Goal: Information Seeking & Learning: Learn about a topic

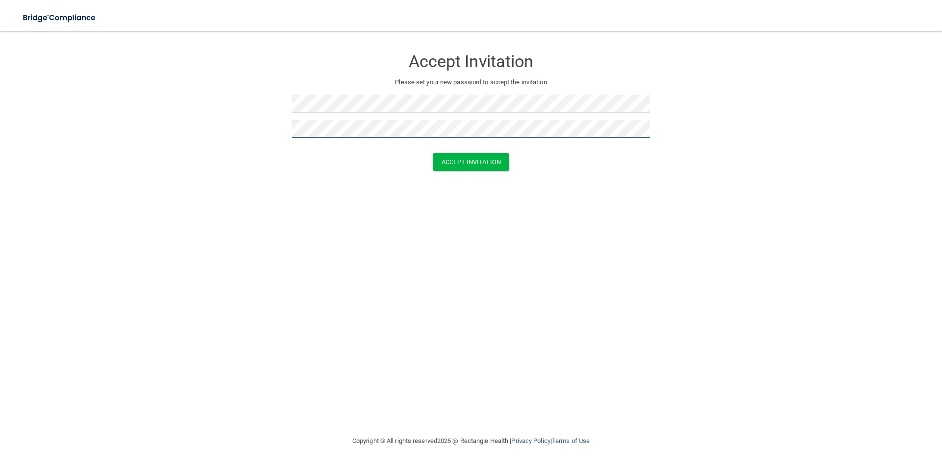
click at [433, 153] on button "Accept Invitation" at bounding box center [471, 162] width 76 height 18
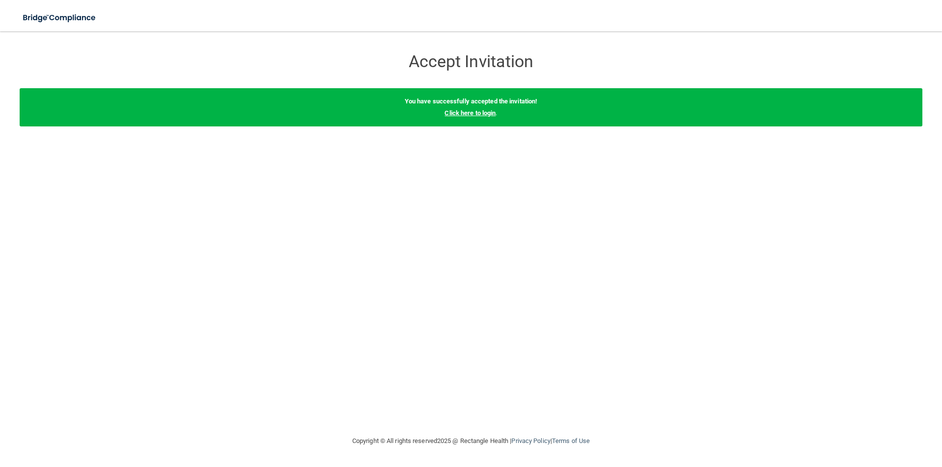
click at [464, 112] on link "Click here to login" at bounding box center [469, 112] width 51 height 7
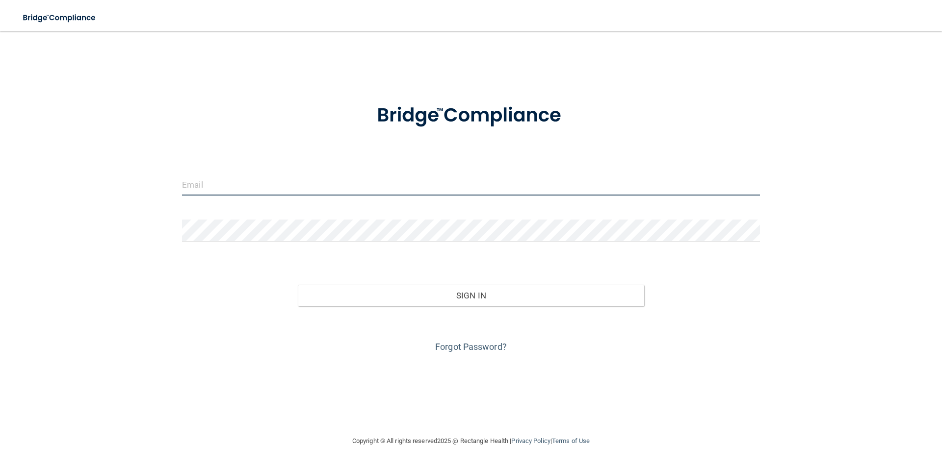
click at [336, 182] on input "email" at bounding box center [471, 185] width 578 height 22
paste input "[EMAIL_ADDRESS][DOMAIN_NAME]"
type input "[EMAIL_ADDRESS][DOMAIN_NAME]"
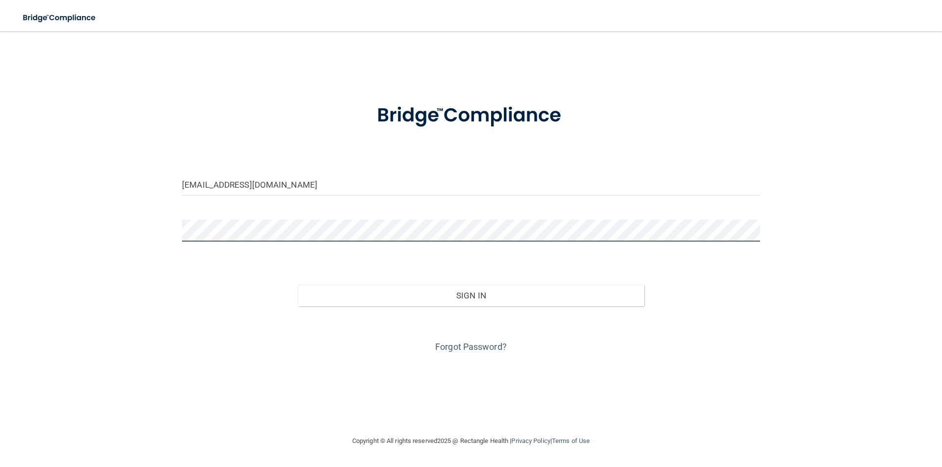
click at [298, 285] on button "Sign In" at bounding box center [471, 296] width 347 height 22
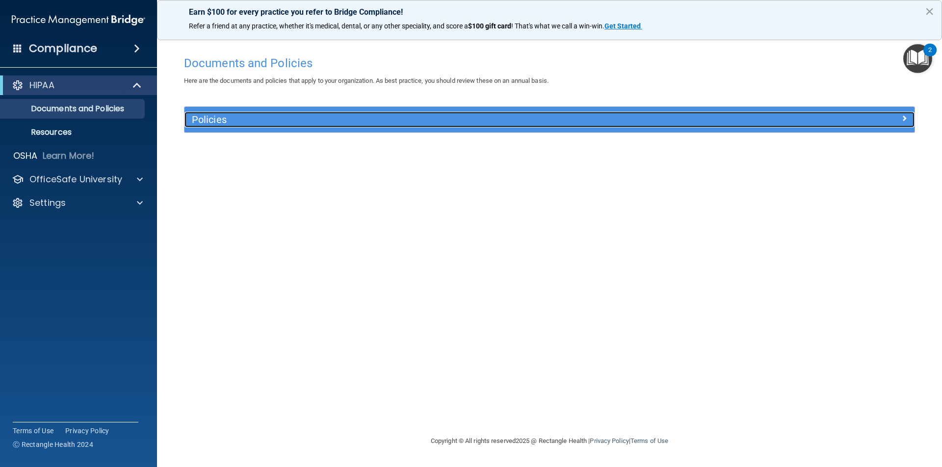
click at [909, 122] on div at bounding box center [823, 118] width 182 height 12
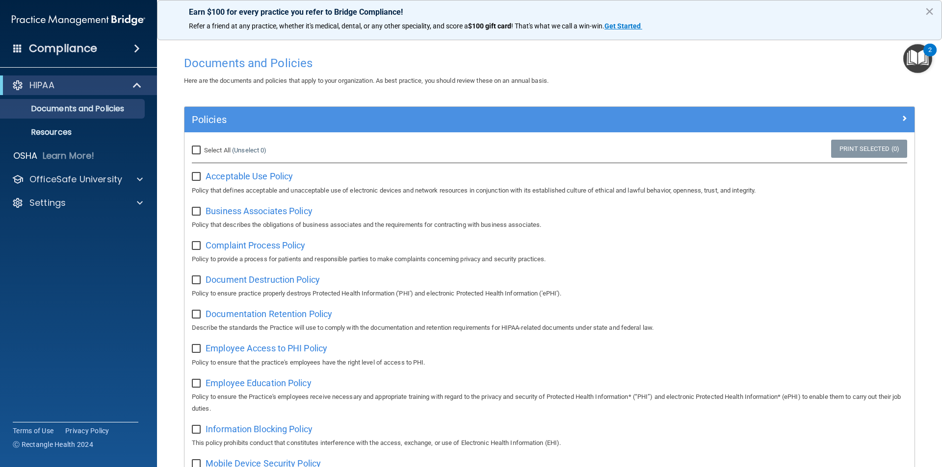
click at [923, 58] on img "Open Resource Center, 2 new notifications" at bounding box center [917, 58] width 29 height 29
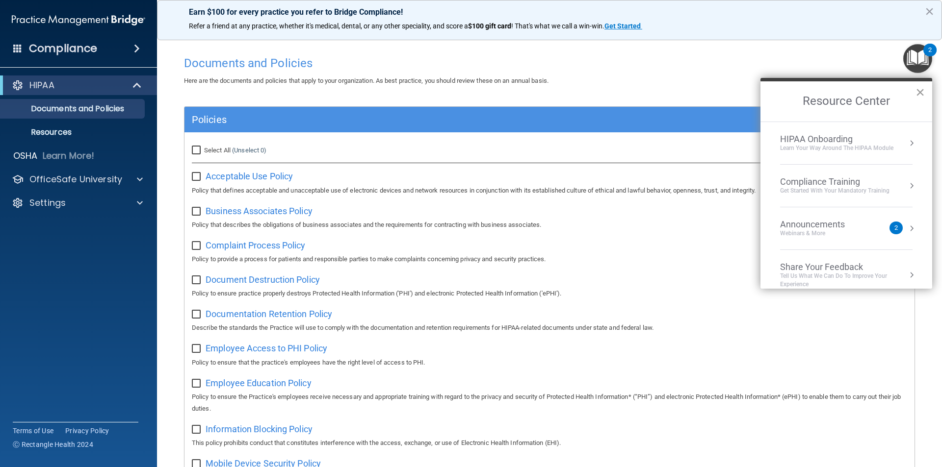
click at [922, 89] on button "×" at bounding box center [919, 92] width 9 height 16
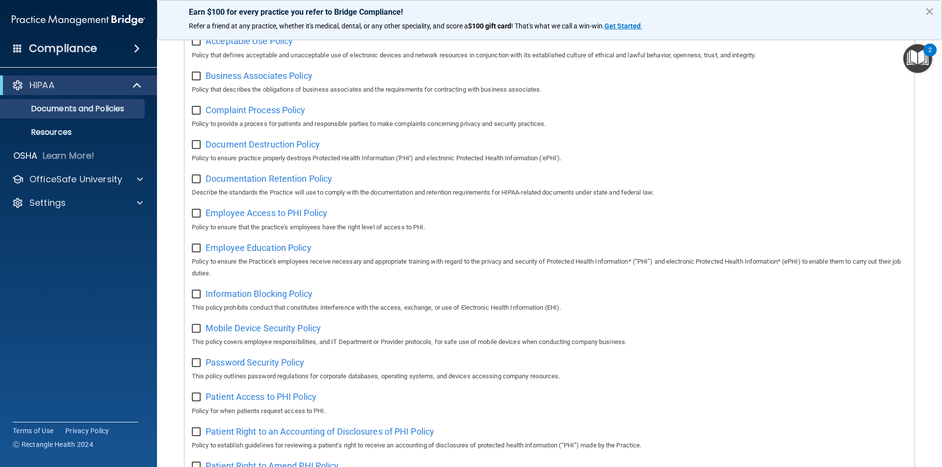
scroll to position [196, 0]
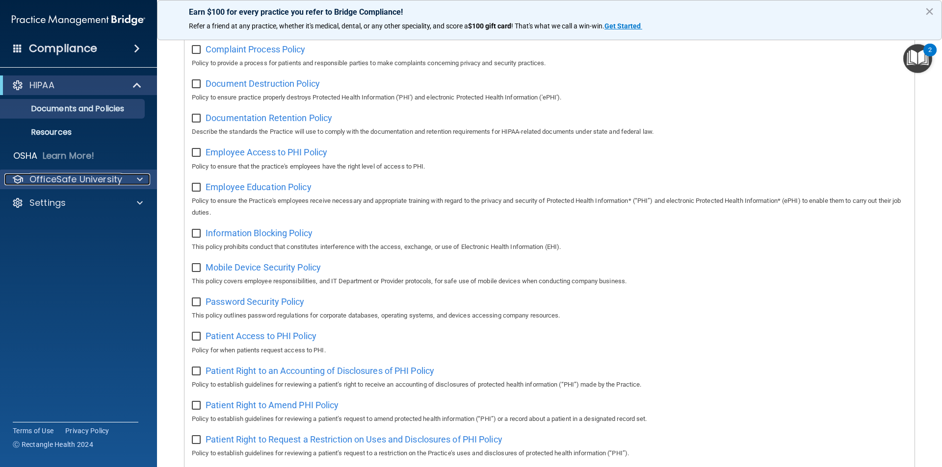
click at [100, 184] on p "OfficeSafe University" at bounding box center [75, 180] width 93 height 12
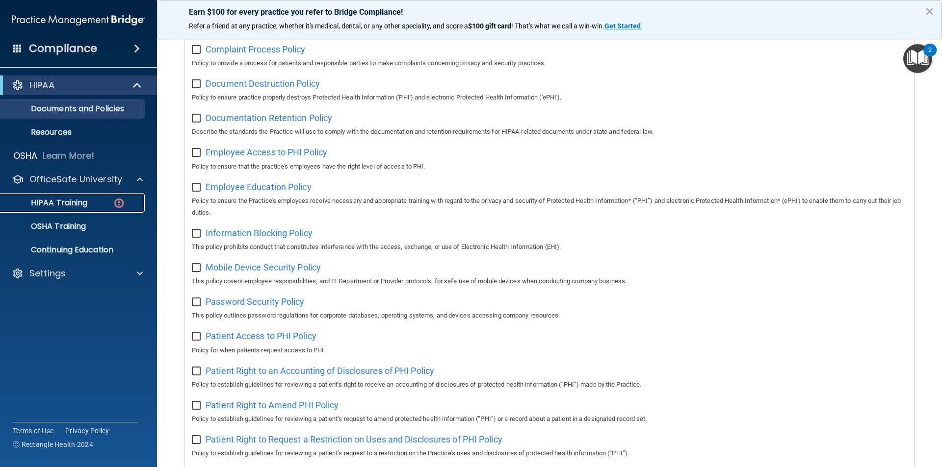
click at [93, 204] on div "HIPAA Training" at bounding box center [73, 203] width 134 height 10
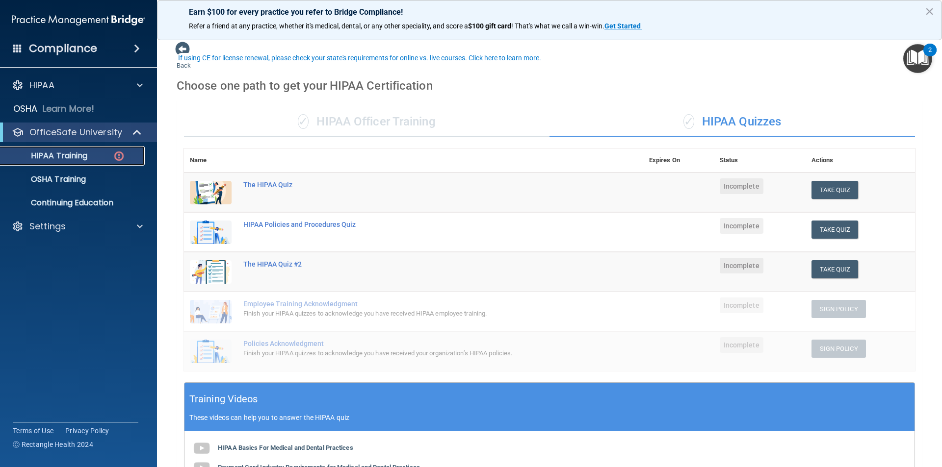
click at [346, 129] on div "✓ HIPAA Officer Training" at bounding box center [366, 121] width 365 height 29
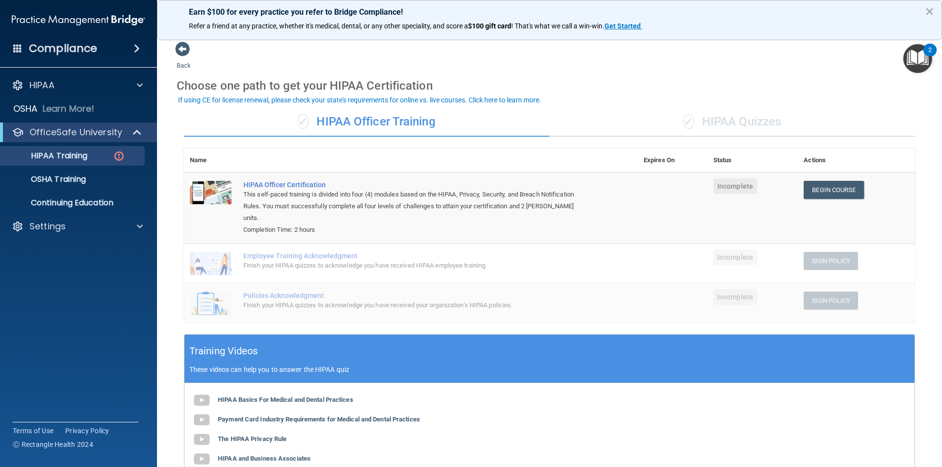
click at [691, 125] on div "✓ HIPAA Quizzes" at bounding box center [731, 121] width 365 height 29
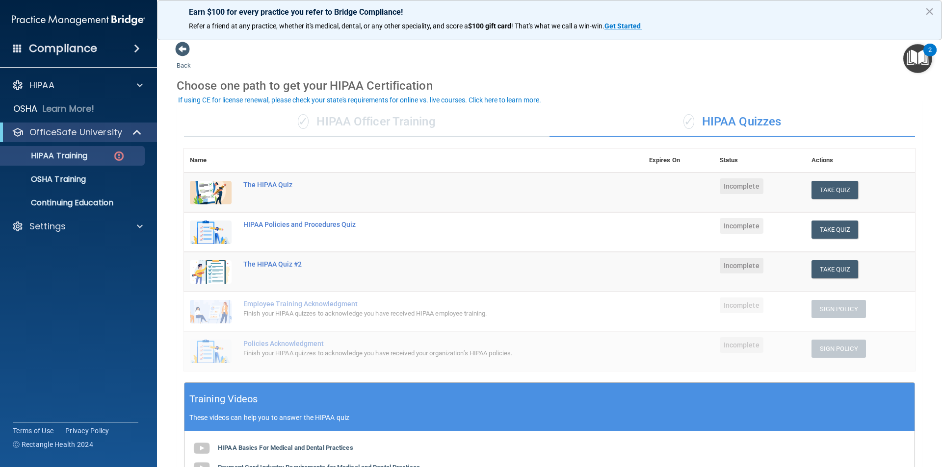
click at [282, 130] on div "✓ HIPAA Officer Training" at bounding box center [366, 121] width 365 height 29
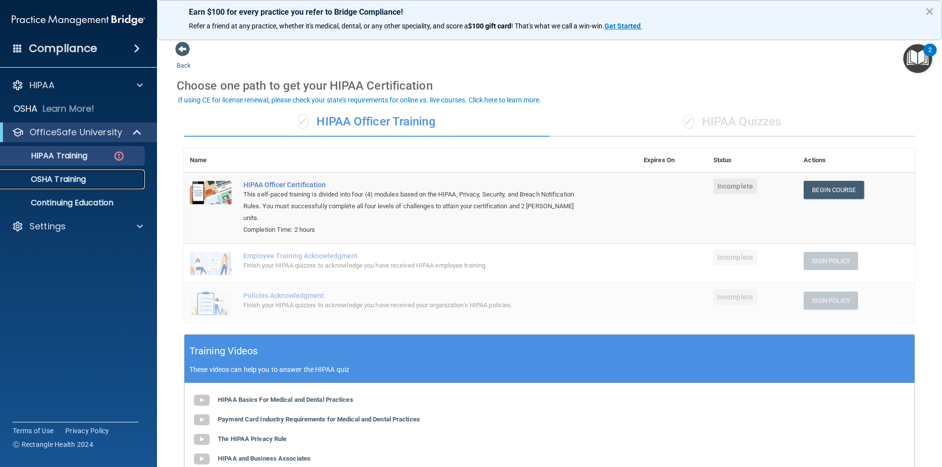
click at [66, 176] on p "OSHA Training" at bounding box center [45, 180] width 79 height 10
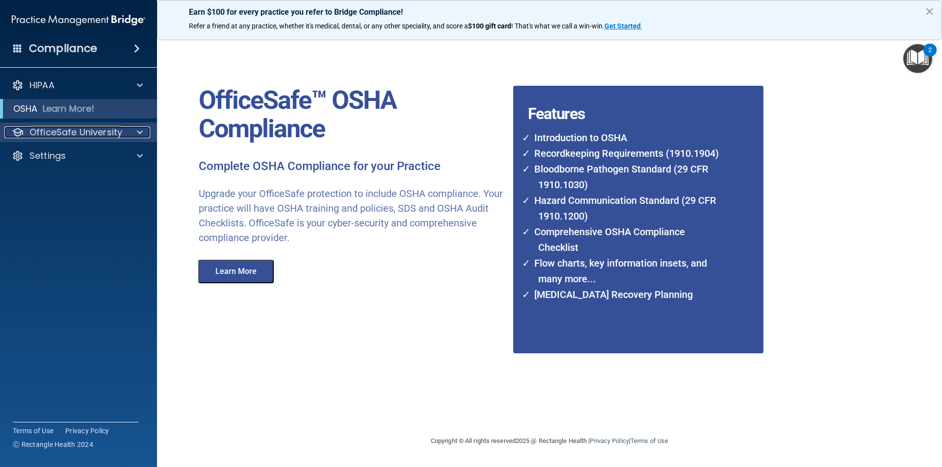
click at [77, 134] on p "OfficeSafe University" at bounding box center [75, 133] width 93 height 12
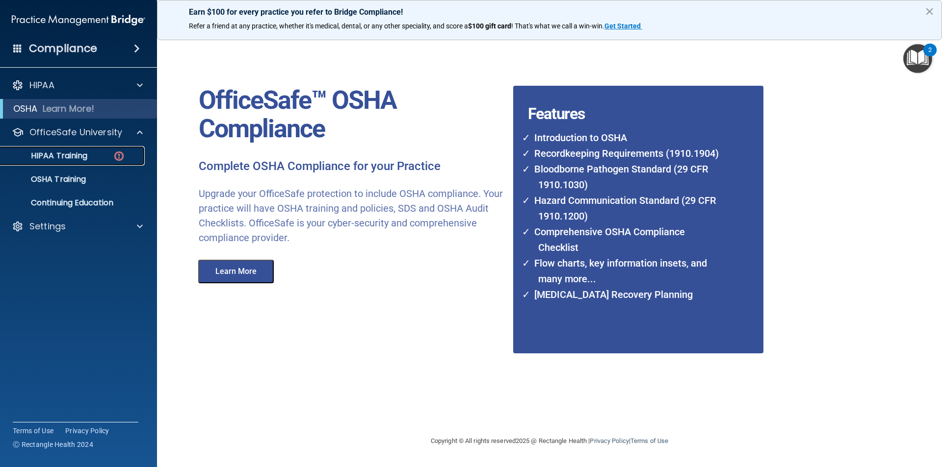
click at [82, 149] on link "HIPAA Training" at bounding box center [67, 156] width 155 height 20
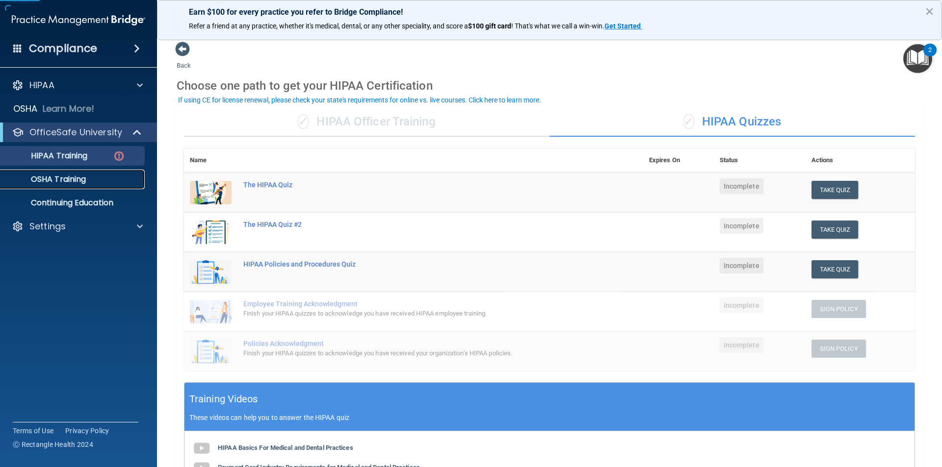
click at [74, 183] on p "OSHA Training" at bounding box center [45, 180] width 79 height 10
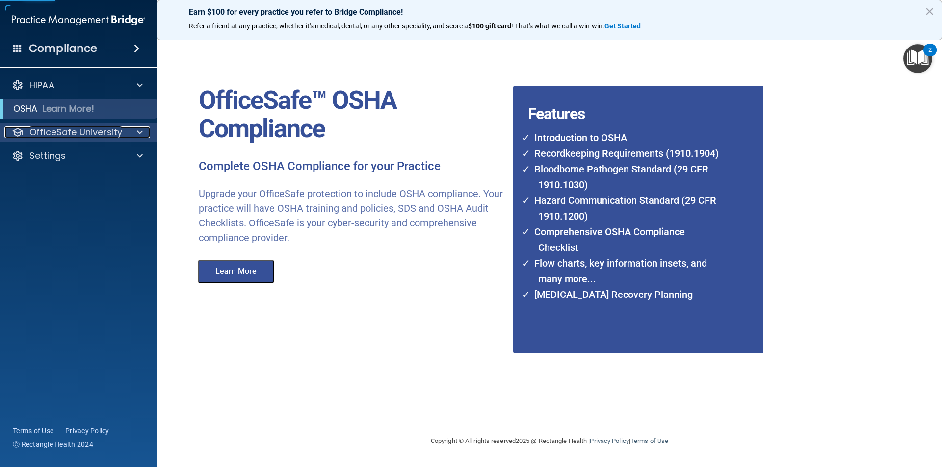
click at [100, 132] on p "OfficeSafe University" at bounding box center [75, 133] width 93 height 12
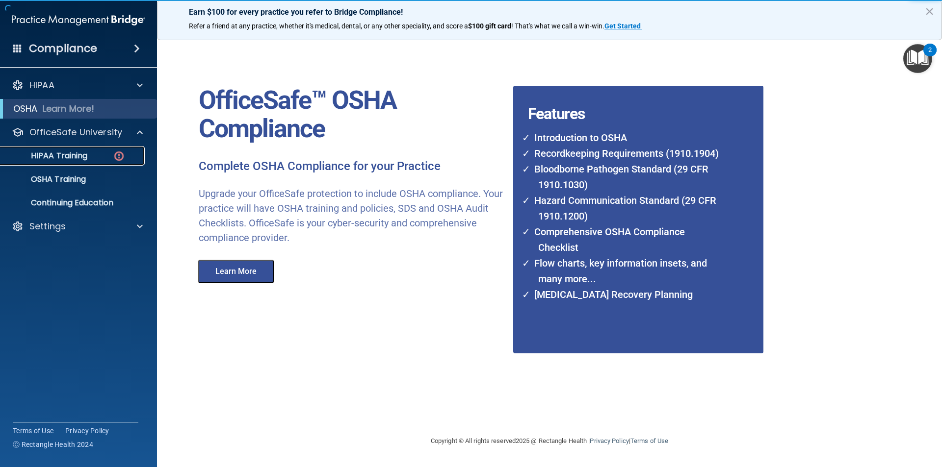
click at [97, 157] on div "HIPAA Training" at bounding box center [73, 156] width 134 height 10
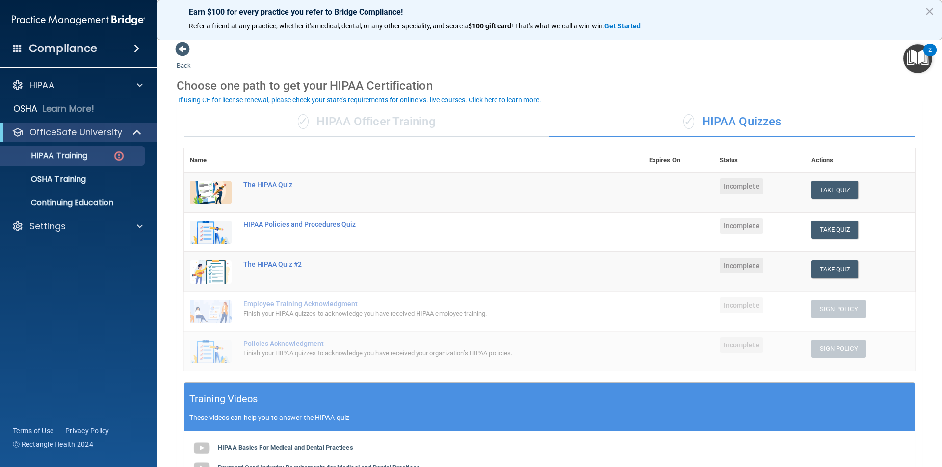
click at [2, 253] on accordion "HIPAA Documents and Policies Report an Incident Business Associates Emergency P…" at bounding box center [78, 206] width 157 height 269
click at [104, 376] on div "Compliance HIPAA Documents and Policies Report an Incident Business Associates …" at bounding box center [78, 233] width 157 height 467
